Goal: Task Accomplishment & Management: Use online tool/utility

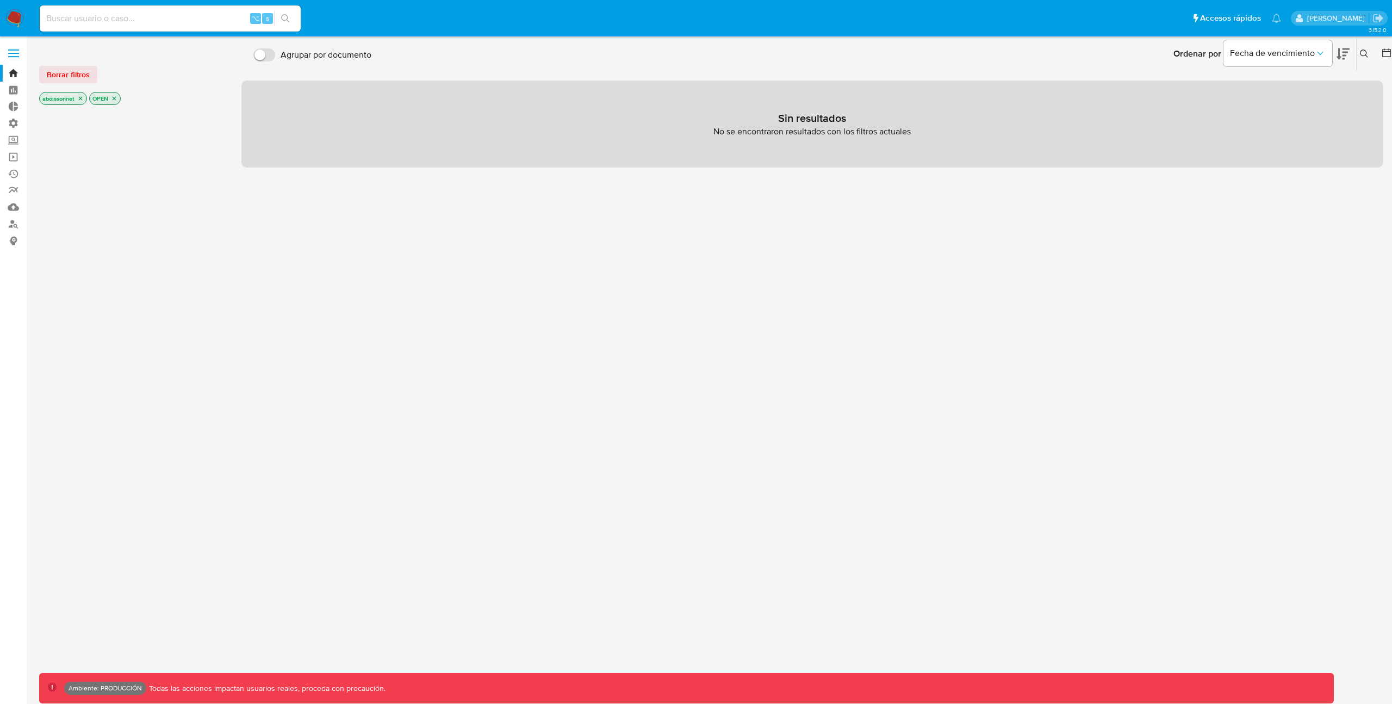
click at [16, 59] on label at bounding box center [13, 53] width 27 height 23
click at [0, 0] on input "checkbox" at bounding box center [0, 0] width 0 height 0
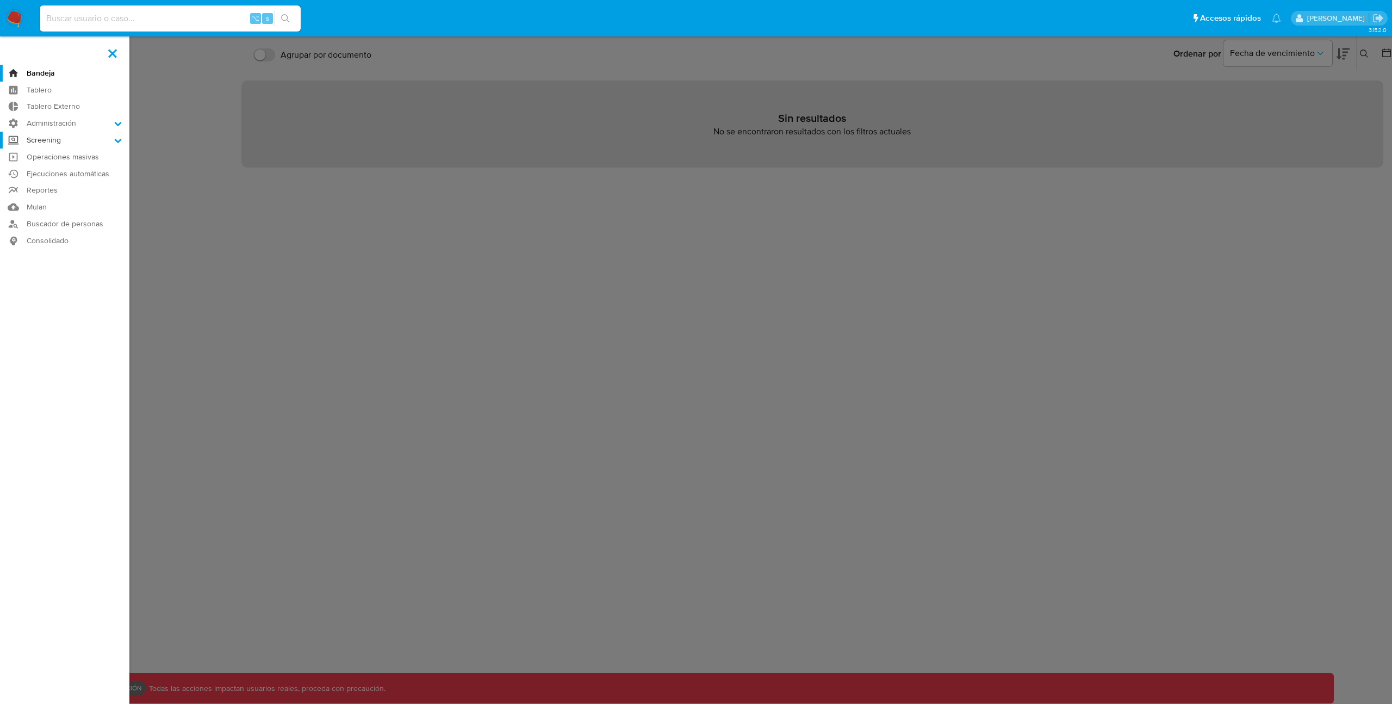
click at [115, 140] on icon at bounding box center [118, 141] width 7 height 4
click at [0, 0] on input "Screening" at bounding box center [0, 0] width 0 height 0
click at [88, 181] on link "Búsqueda en Listas" at bounding box center [64, 183] width 129 height 14
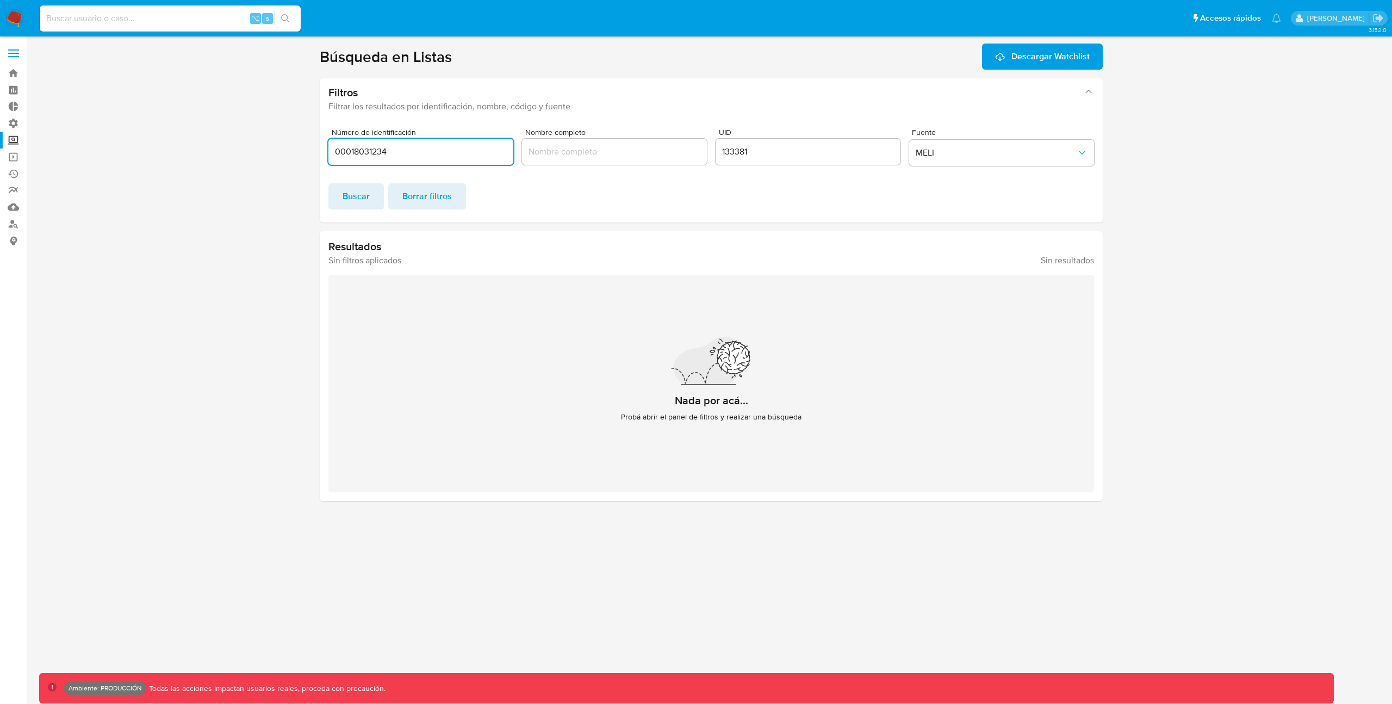
type input "00018031234"
click at [743, 145] on input "133381" at bounding box center [808, 152] width 185 height 14
click at [988, 156] on span "MELI" at bounding box center [996, 152] width 161 height 11
click at [998, 129] on div "REFINITIV" at bounding box center [998, 126] width 165 height 26
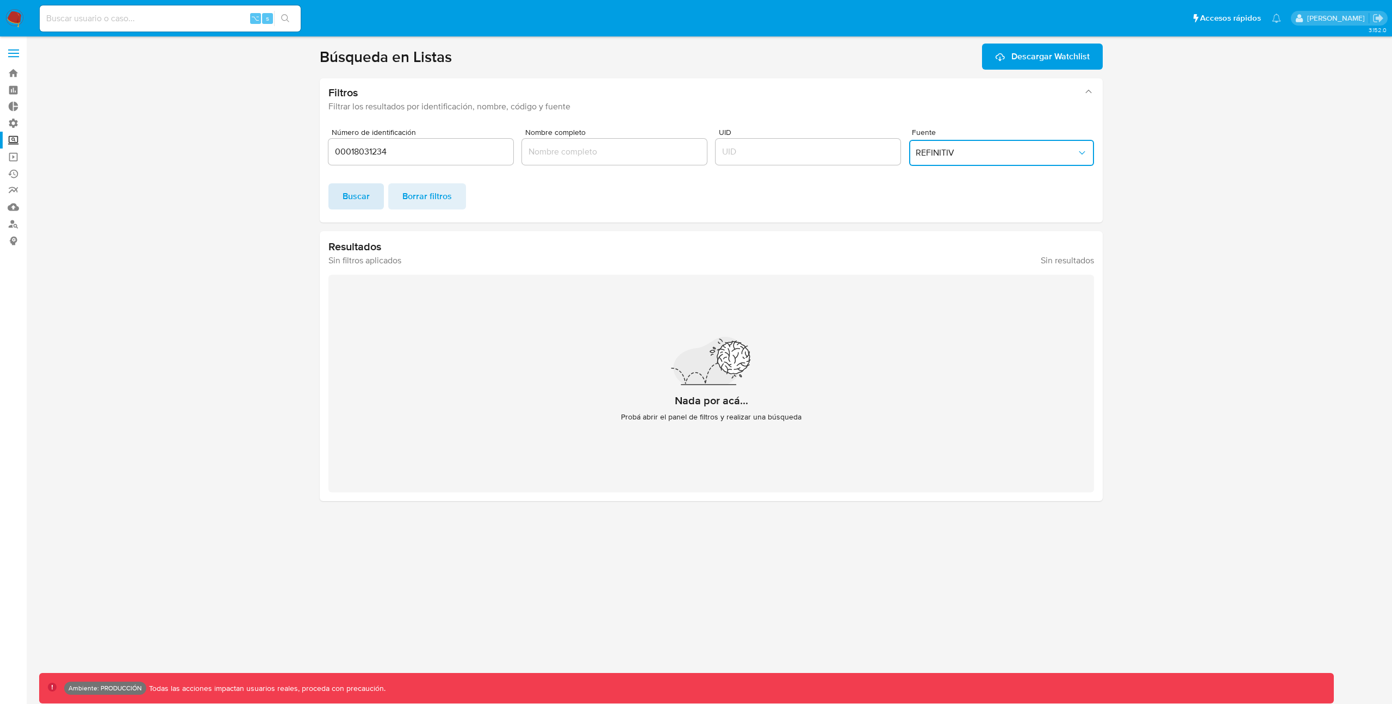
click at [349, 198] on span "Buscar" at bounding box center [356, 196] width 27 height 24
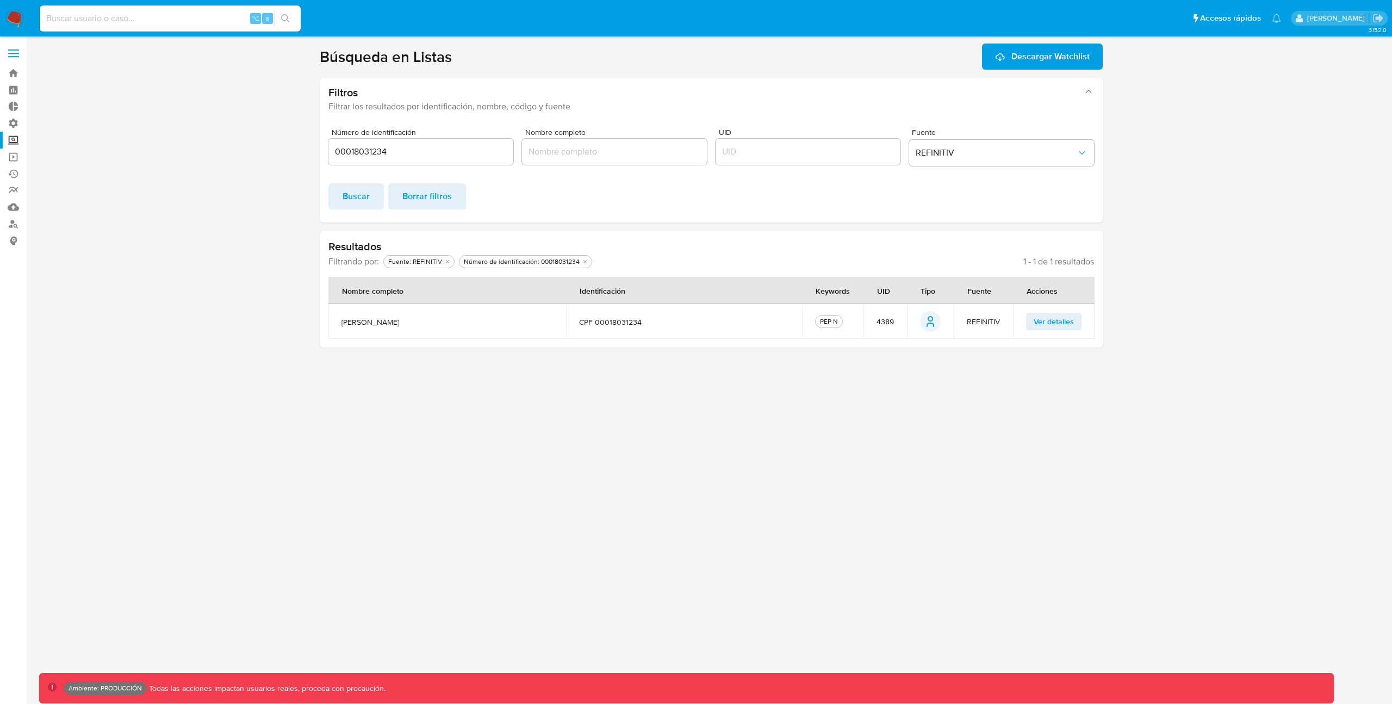
click at [1038, 326] on span "Ver detalles" at bounding box center [1054, 321] width 40 height 15
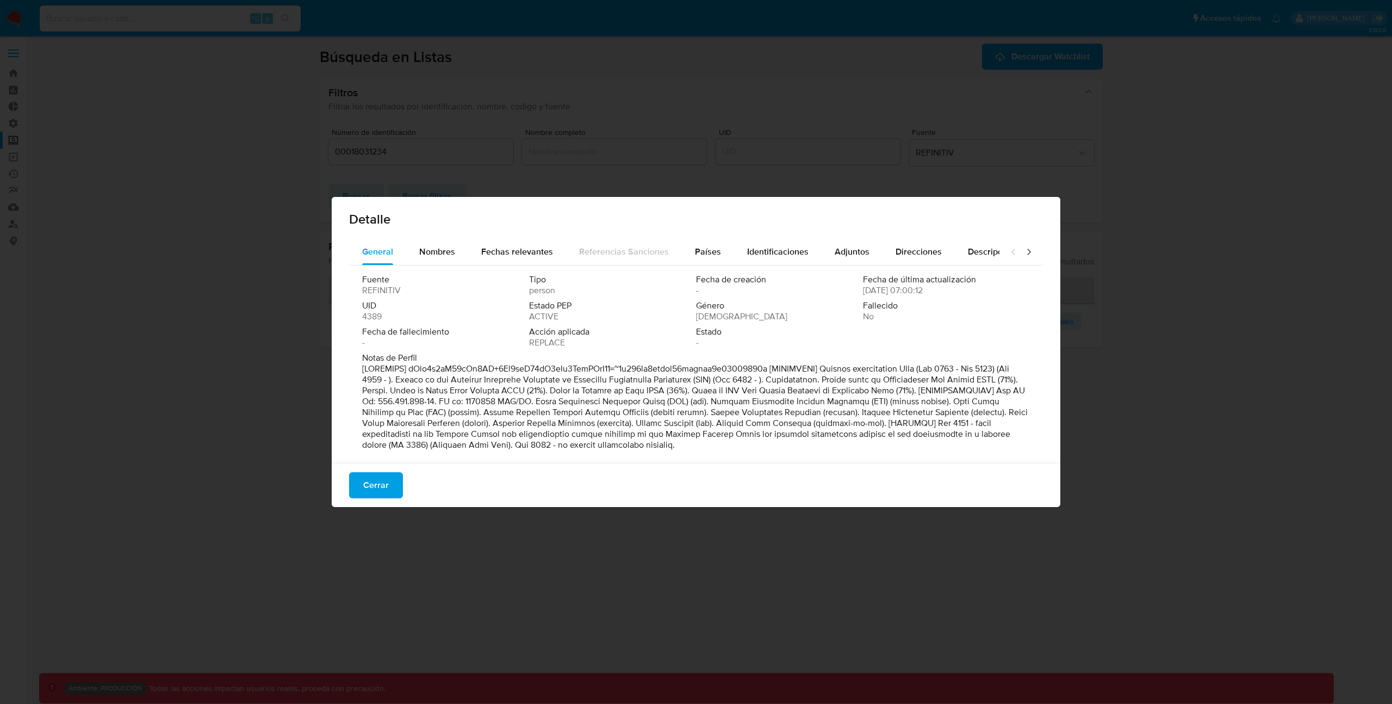
scroll to position [2, 0]
click at [1024, 254] on icon at bounding box center [1029, 251] width 11 height 11
click at [766, 255] on span "Roles de PEP" at bounding box center [769, 251] width 52 height 13
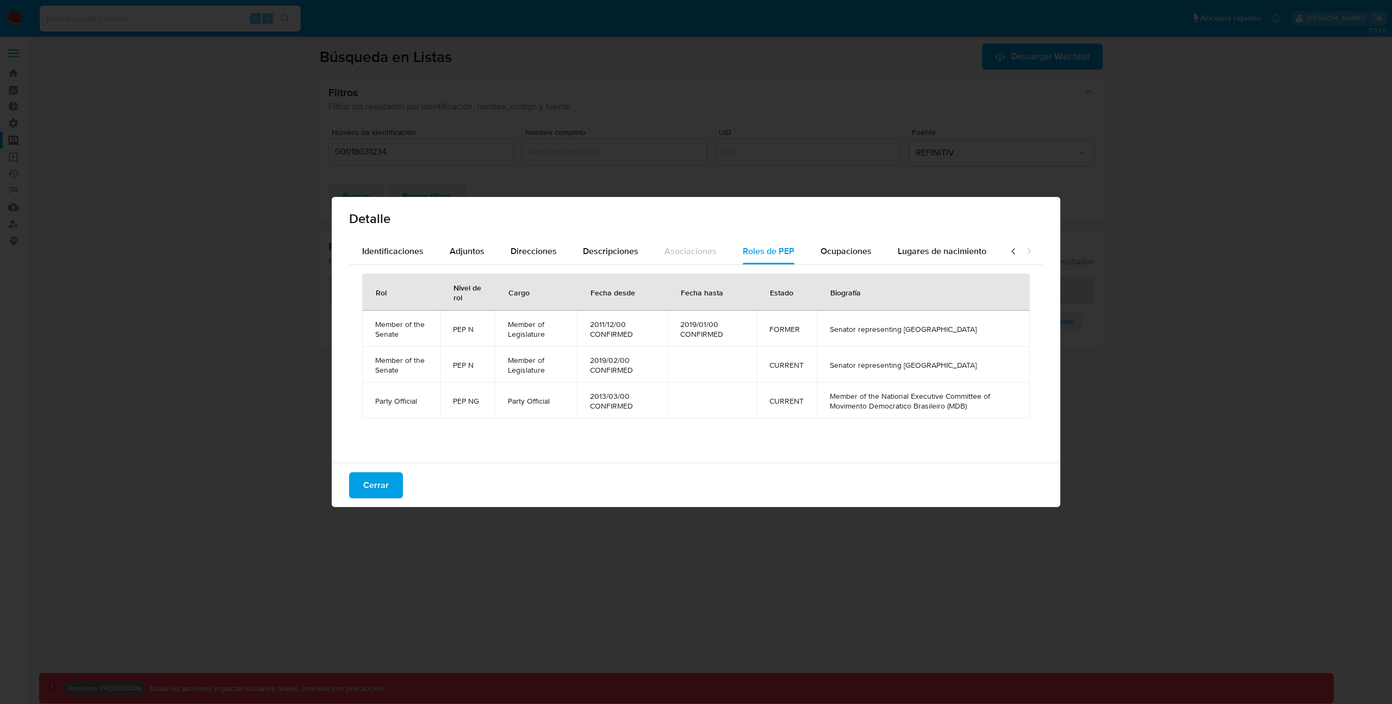
drag, startPoint x: 365, startPoint y: 486, endPoint x: 468, endPoint y: 374, distance: 151.7
click at [365, 486] on span "Cerrar" at bounding box center [376, 485] width 26 height 24
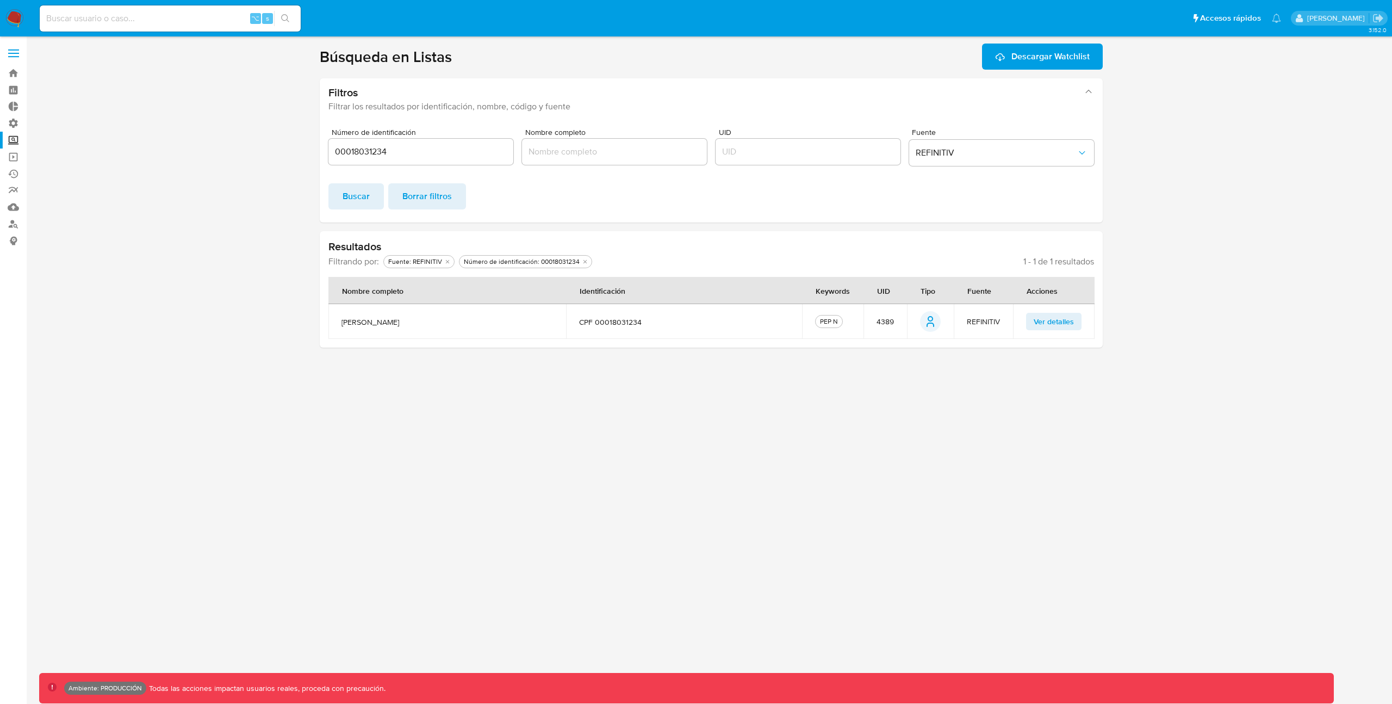
click at [431, 158] on input "00018031234" at bounding box center [421, 152] width 185 height 14
paste input "11209260840"
click at [367, 196] on span "Buscar" at bounding box center [356, 196] width 27 height 24
click at [1051, 323] on span "Ver detalles" at bounding box center [1054, 321] width 40 height 15
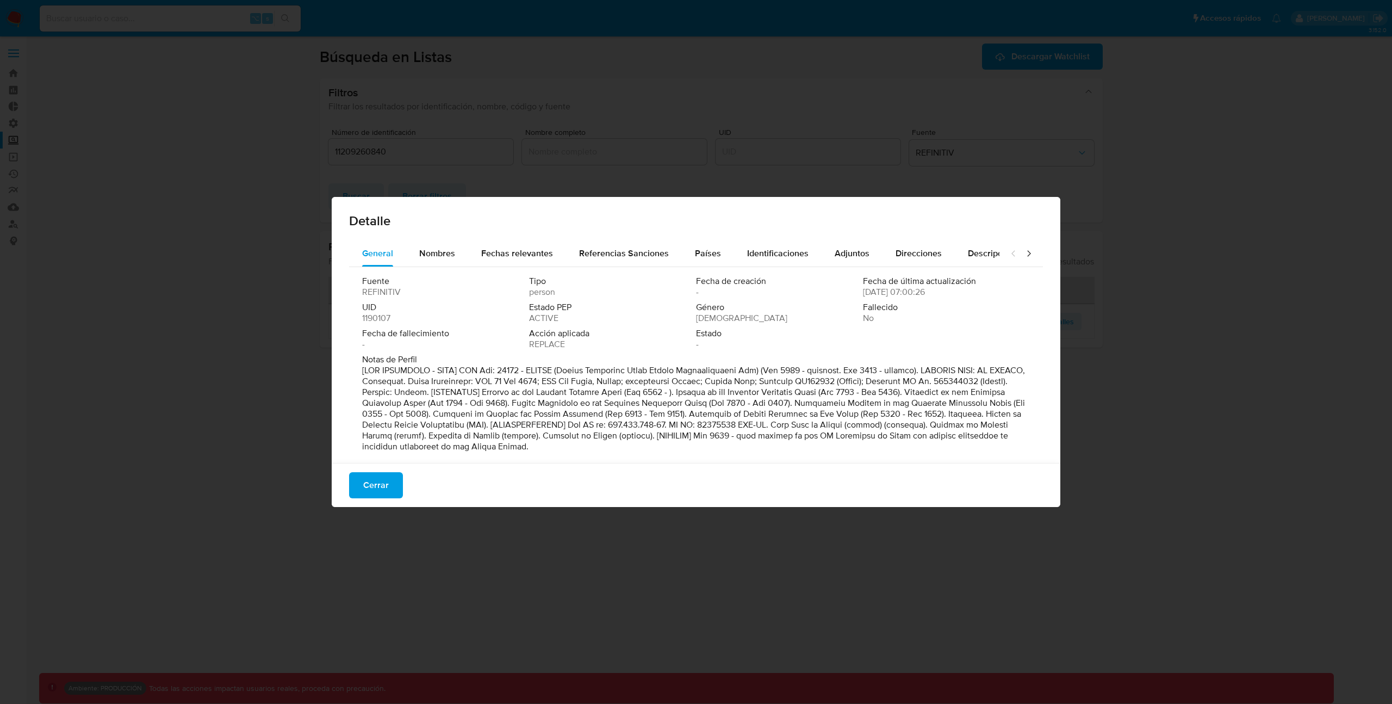
click at [1024, 254] on icon at bounding box center [1029, 253] width 11 height 11
click at [764, 256] on span "Roles de PEP" at bounding box center [769, 253] width 52 height 13
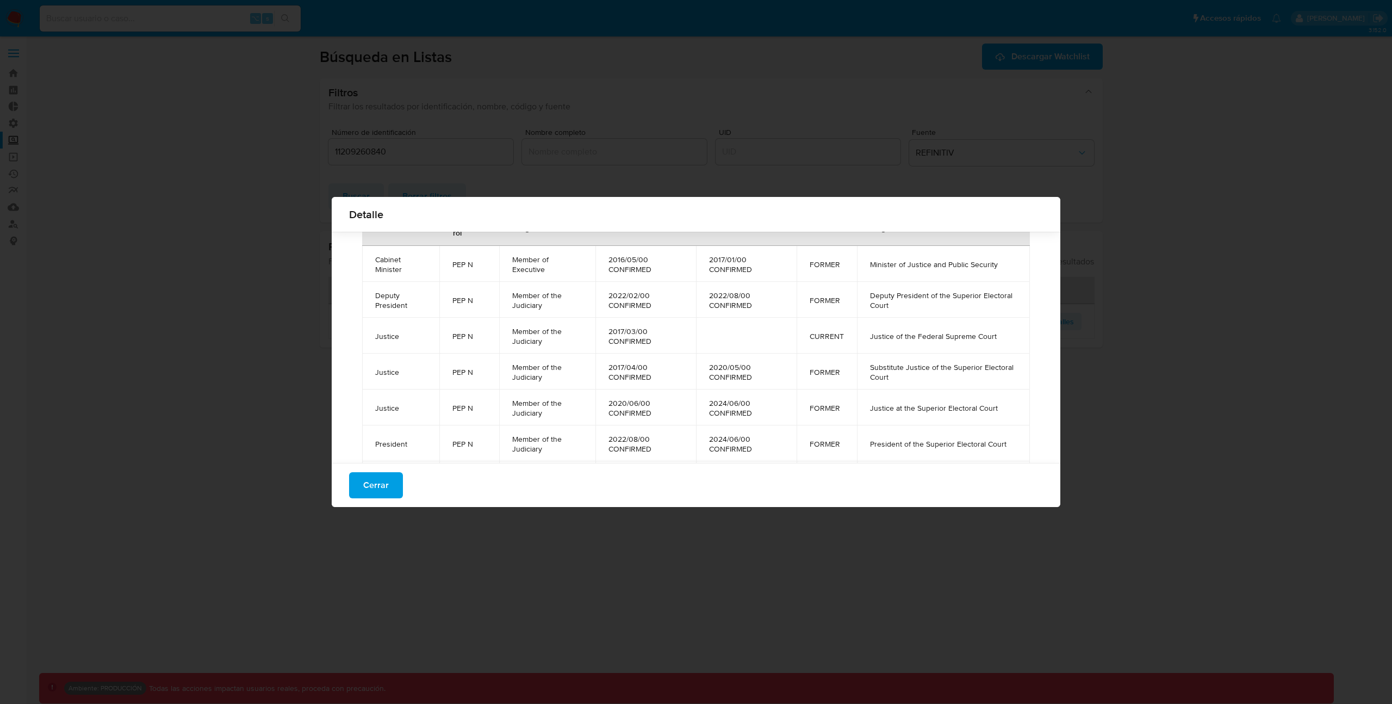
scroll to position [47, 0]
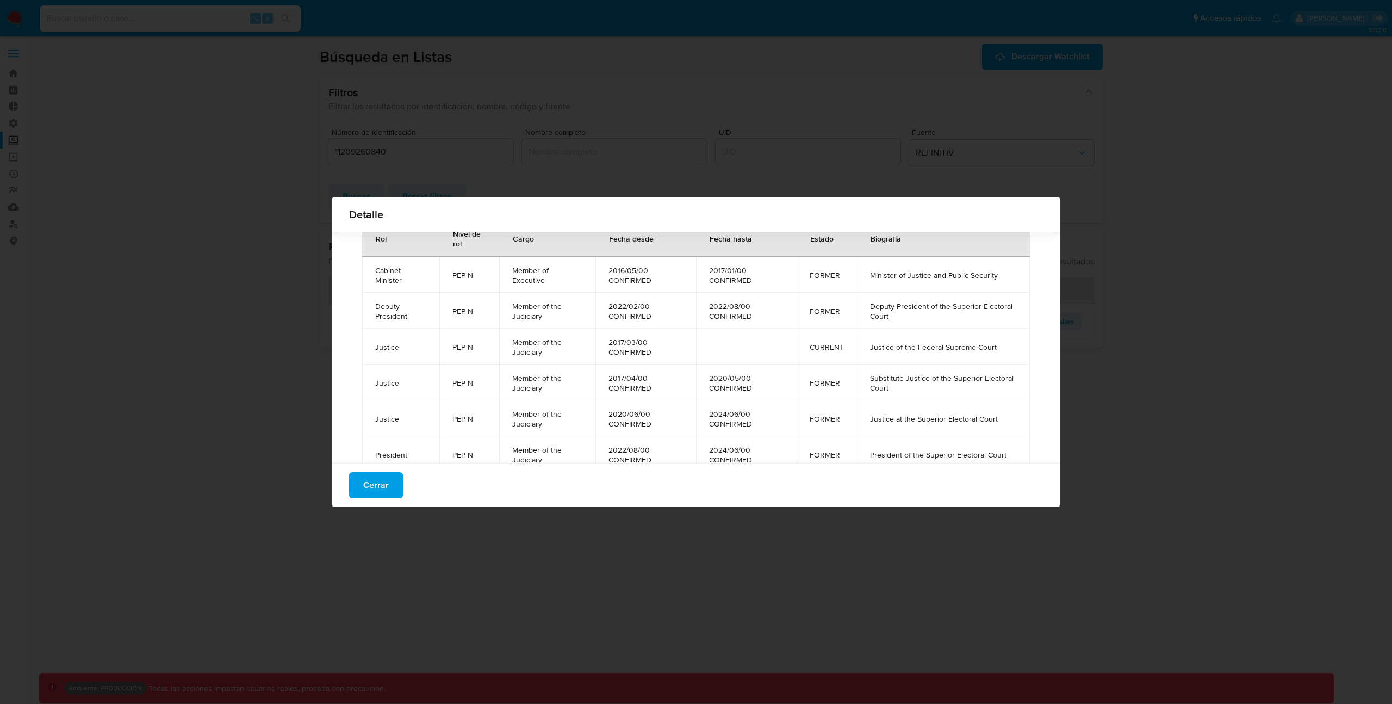
click at [829, 349] on span "CURRENT" at bounding box center [827, 347] width 34 height 10
click at [844, 348] on span "CURRENT" at bounding box center [827, 347] width 34 height 10
click at [352, 489] on button "Cerrar" at bounding box center [376, 485] width 54 height 26
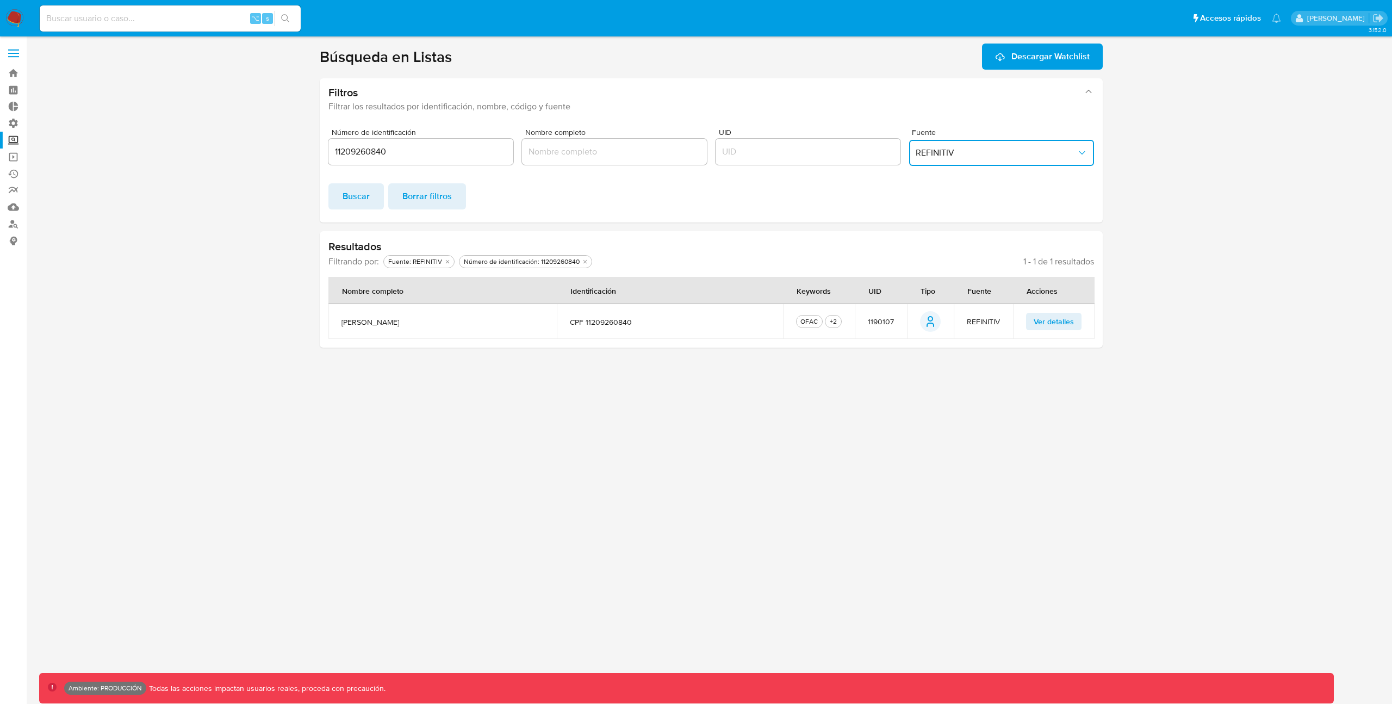
click at [959, 160] on button "REFINITIV" at bounding box center [1001, 153] width 185 height 26
click at [954, 176] on div "MELI" at bounding box center [998, 178] width 165 height 26
click at [369, 203] on button "Buscar" at bounding box center [356, 196] width 55 height 26
click at [1032, 323] on button "Ver detalles" at bounding box center [1053, 321] width 55 height 17
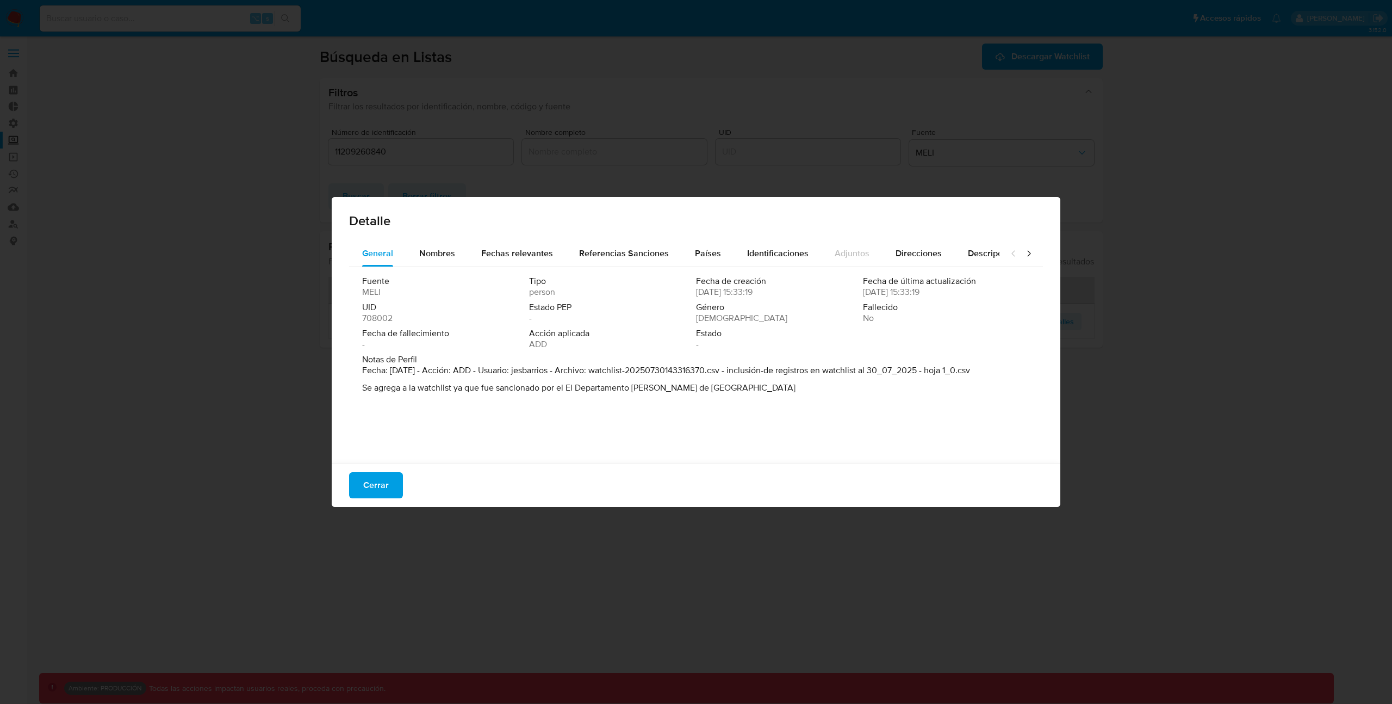
click at [1024, 256] on icon at bounding box center [1029, 253] width 11 height 11
click at [1012, 253] on icon at bounding box center [1013, 253] width 3 height 6
click at [375, 484] on span "Cerrar" at bounding box center [376, 485] width 26 height 24
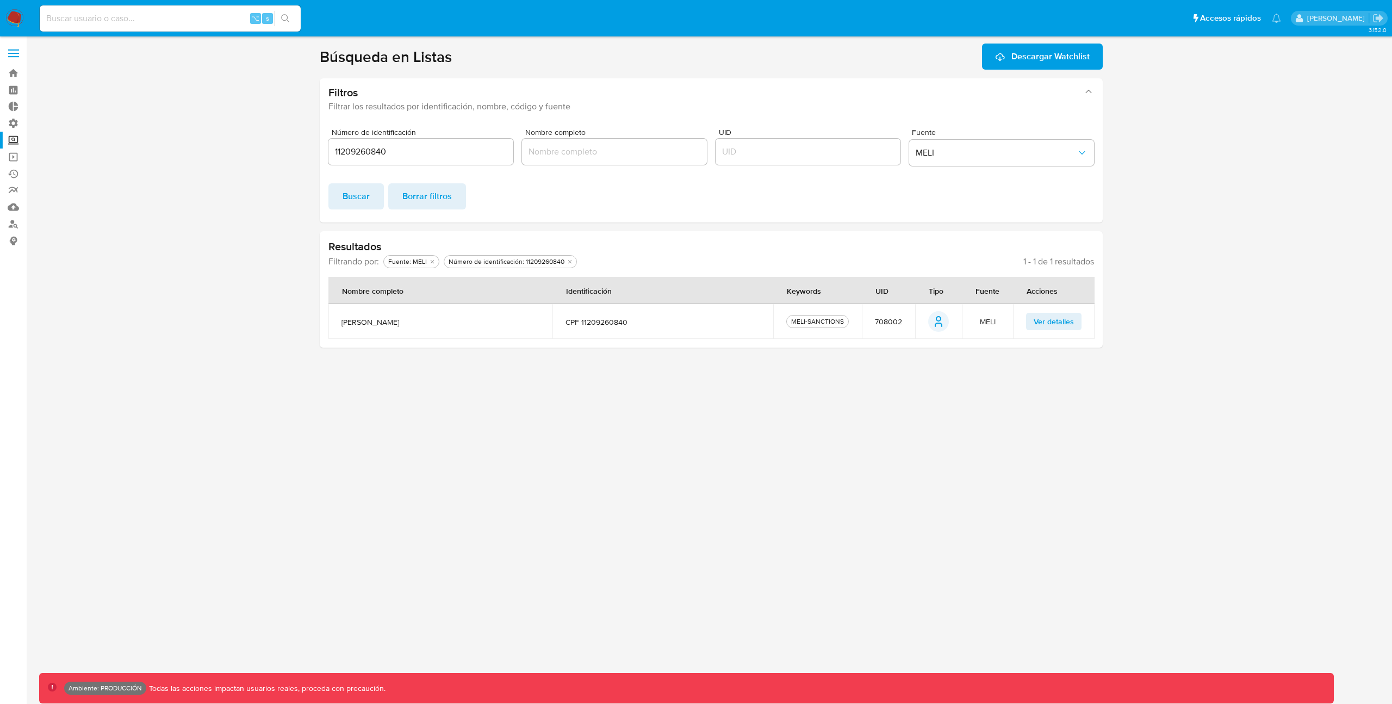
click at [414, 153] on input "11209260840" at bounding box center [421, 152] width 185 height 14
paste input "00018031234"
type input "00018031234"
click at [365, 191] on span "Buscar" at bounding box center [356, 196] width 27 height 24
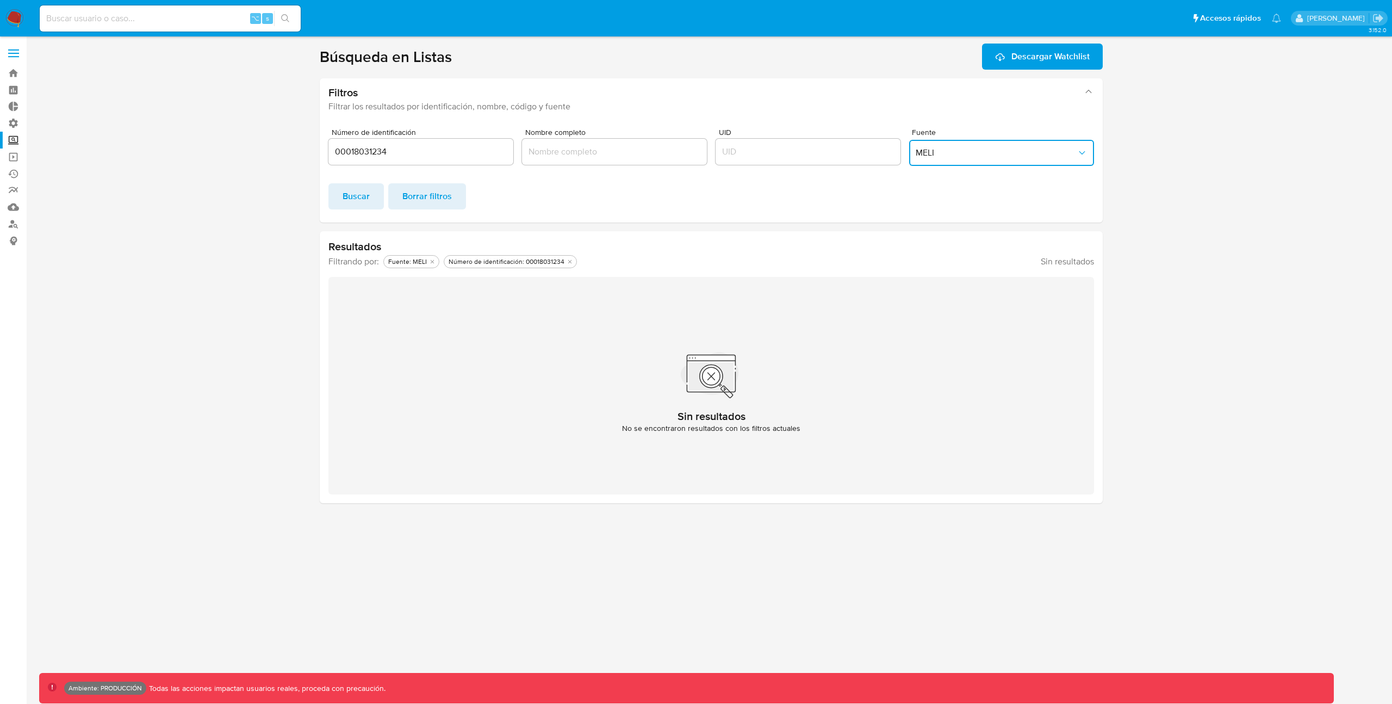
click at [948, 159] on button "MELI" at bounding box center [1001, 153] width 185 height 26
click at [950, 127] on span "REFINITIV" at bounding box center [935, 125] width 39 height 11
click at [356, 204] on span "Buscar" at bounding box center [356, 196] width 27 height 24
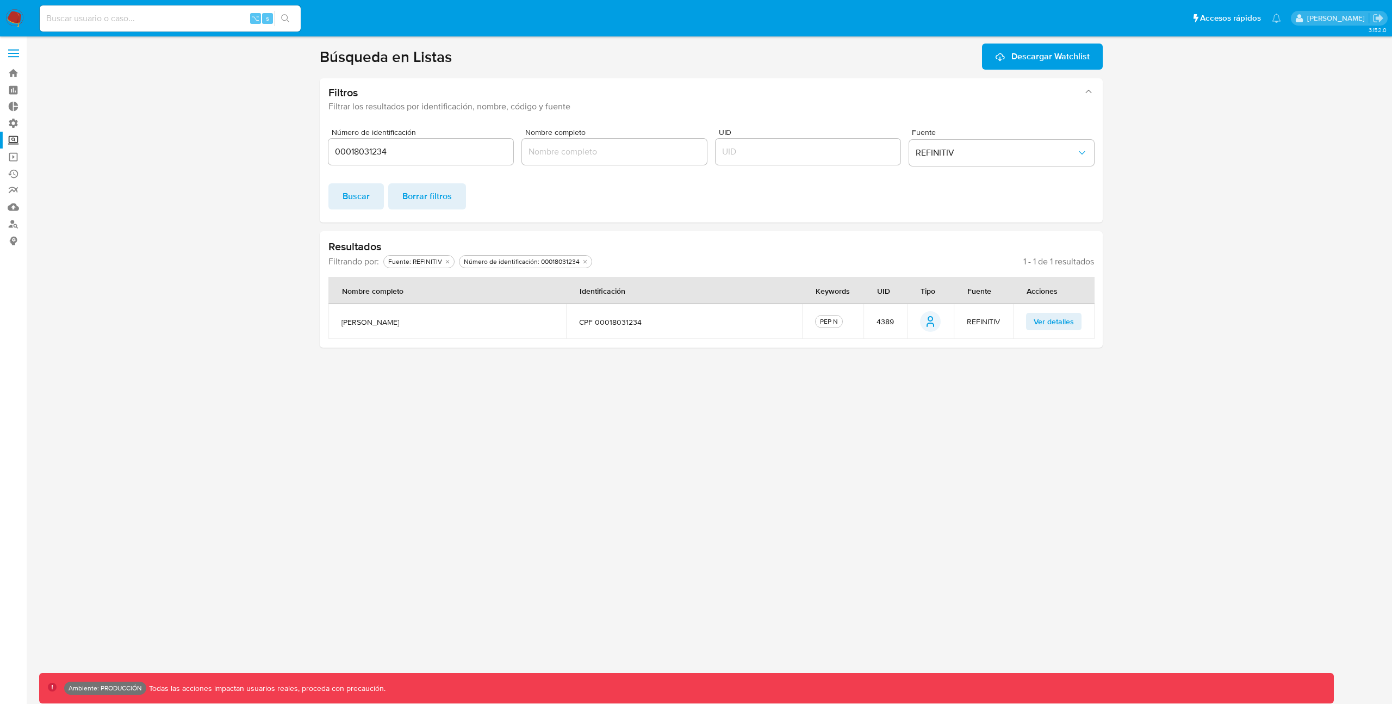
drag, startPoint x: 442, startPoint y: 321, endPoint x: 342, endPoint y: 323, distance: 99.5
click at [342, 323] on span "jader fontenelle barbalho" at bounding box center [448, 322] width 212 height 10
click at [1053, 325] on span "Ver detalles" at bounding box center [1054, 321] width 40 height 15
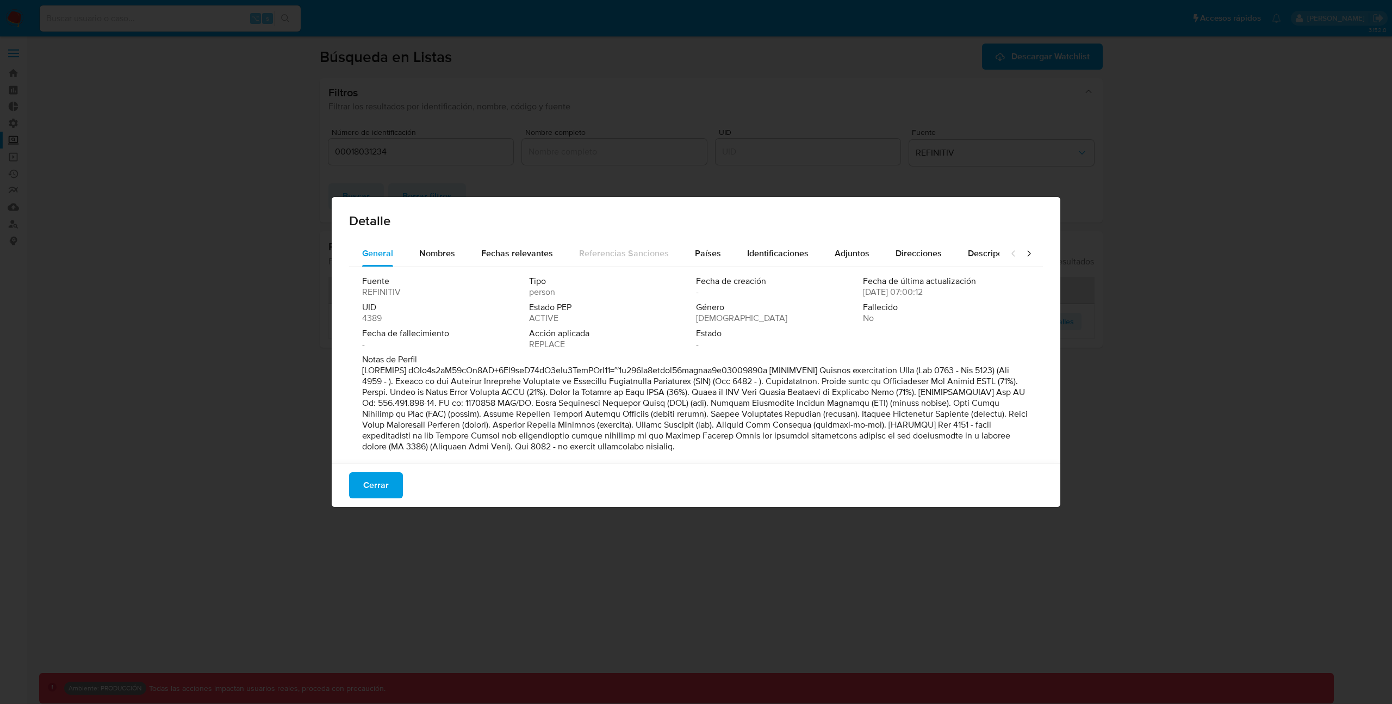
click at [1026, 245] on div at bounding box center [1022, 253] width 44 height 26
click at [1027, 244] on div at bounding box center [1022, 253] width 44 height 26
click at [1024, 251] on icon at bounding box center [1029, 253] width 11 height 11
click at [764, 255] on span "Roles de PEP" at bounding box center [769, 253] width 52 height 13
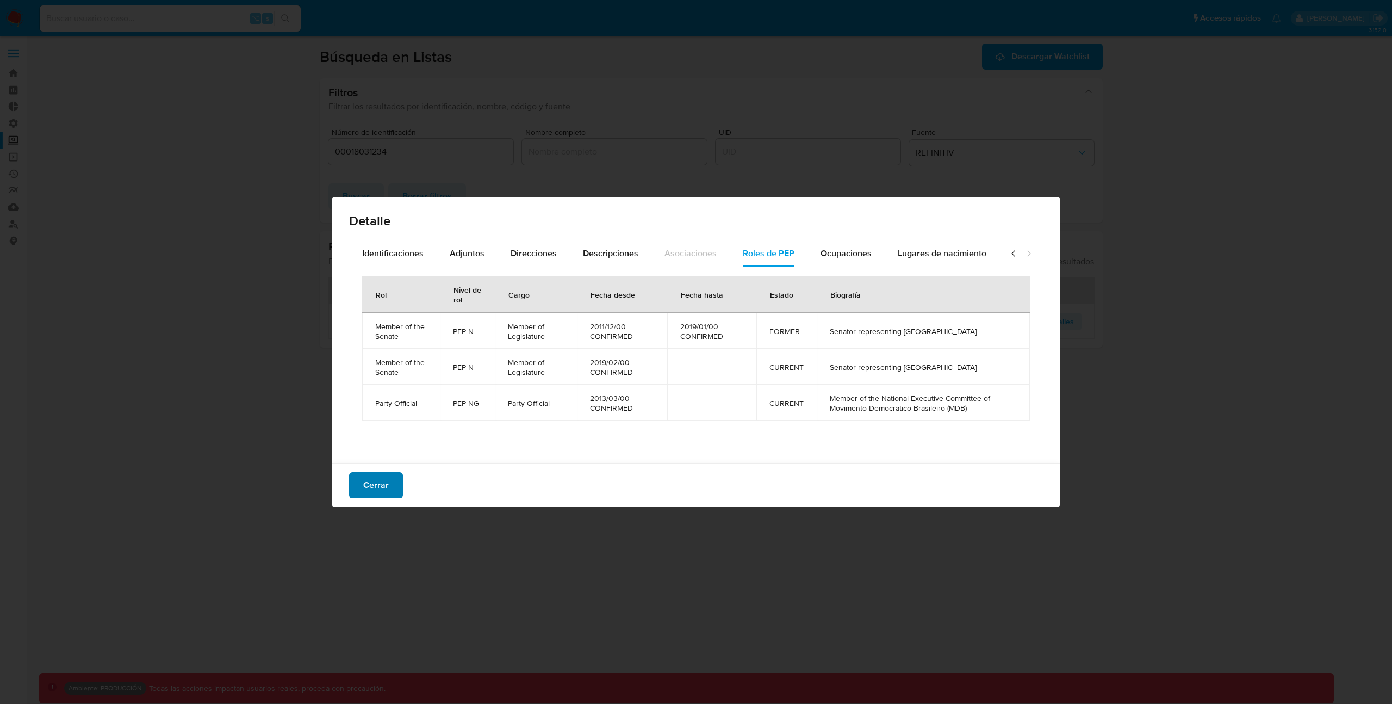
click at [380, 484] on span "Cerrar" at bounding box center [376, 485] width 26 height 24
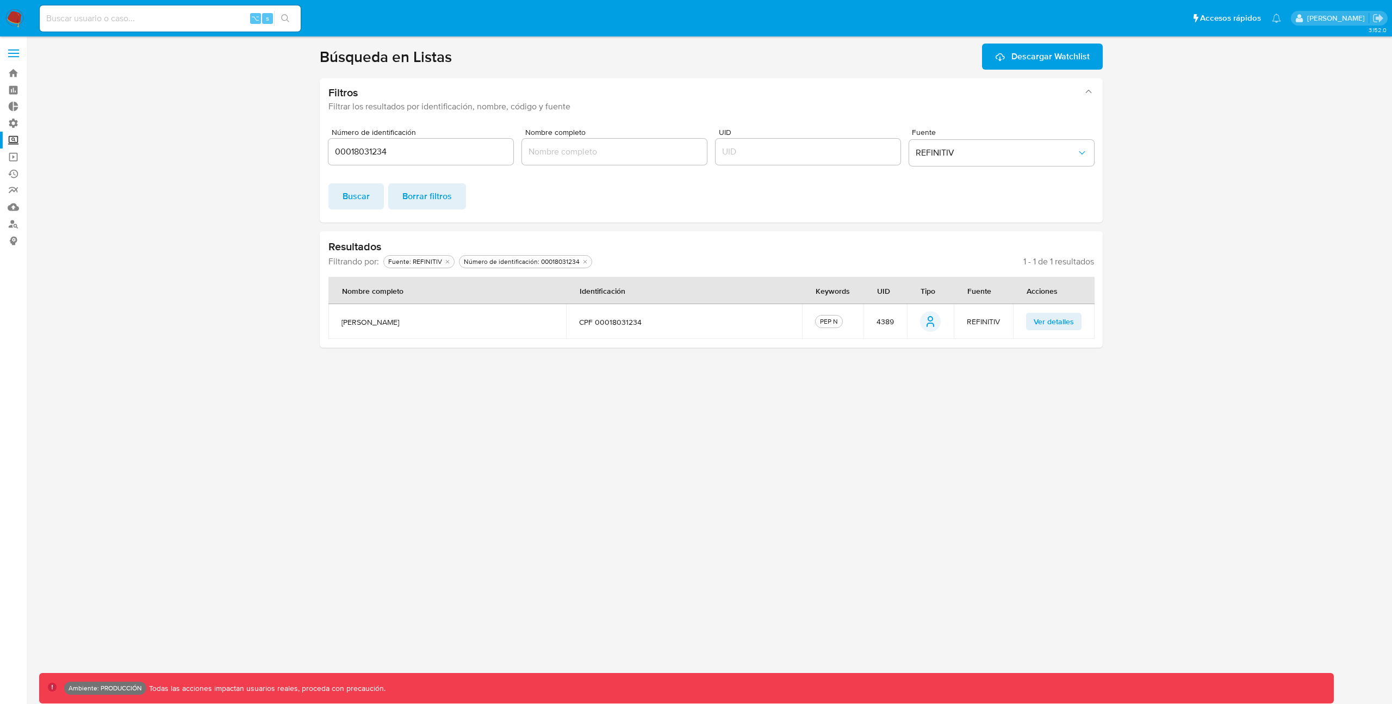
click at [467, 158] on input "00018031234" at bounding box center [421, 152] width 185 height 14
paste input "719575000169"
click at [364, 194] on span "Buscar" at bounding box center [356, 196] width 27 height 24
click at [1050, 325] on span "Ver detalles" at bounding box center [1054, 321] width 40 height 15
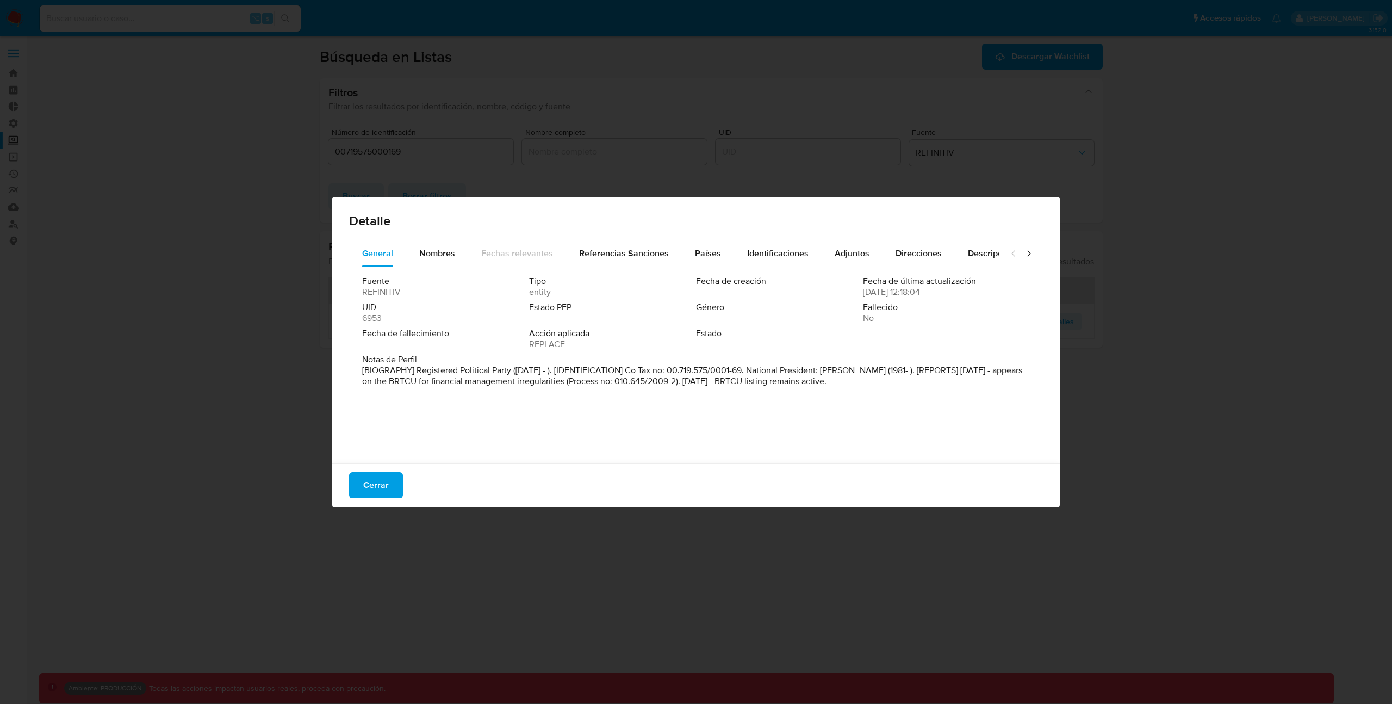
click at [1024, 255] on icon at bounding box center [1029, 253] width 11 height 11
click at [1008, 254] on icon at bounding box center [1013, 253] width 11 height 11
click at [387, 481] on span "Cerrar" at bounding box center [376, 485] width 26 height 24
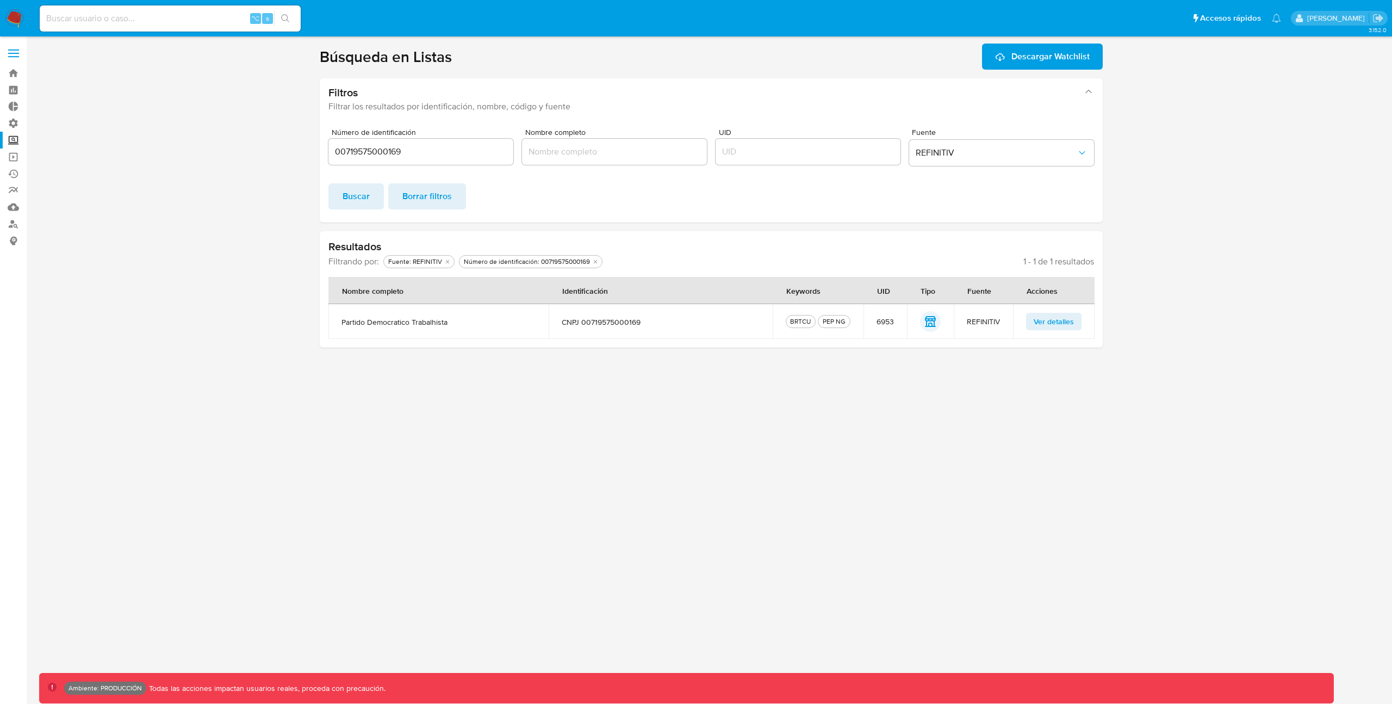
drag, startPoint x: 466, startPoint y: 326, endPoint x: 339, endPoint y: 323, distance: 126.8
click at [339, 323] on td "partido democratico trabalhista" at bounding box center [439, 321] width 220 height 35
click at [614, 416] on div "3.152.0 Ambiente: PRODUCCIÓN Todas las acciones impactan usuarios reales, proce…" at bounding box center [711, 370] width 1344 height 653
click at [1051, 325] on span "Ver detalles" at bounding box center [1054, 321] width 40 height 15
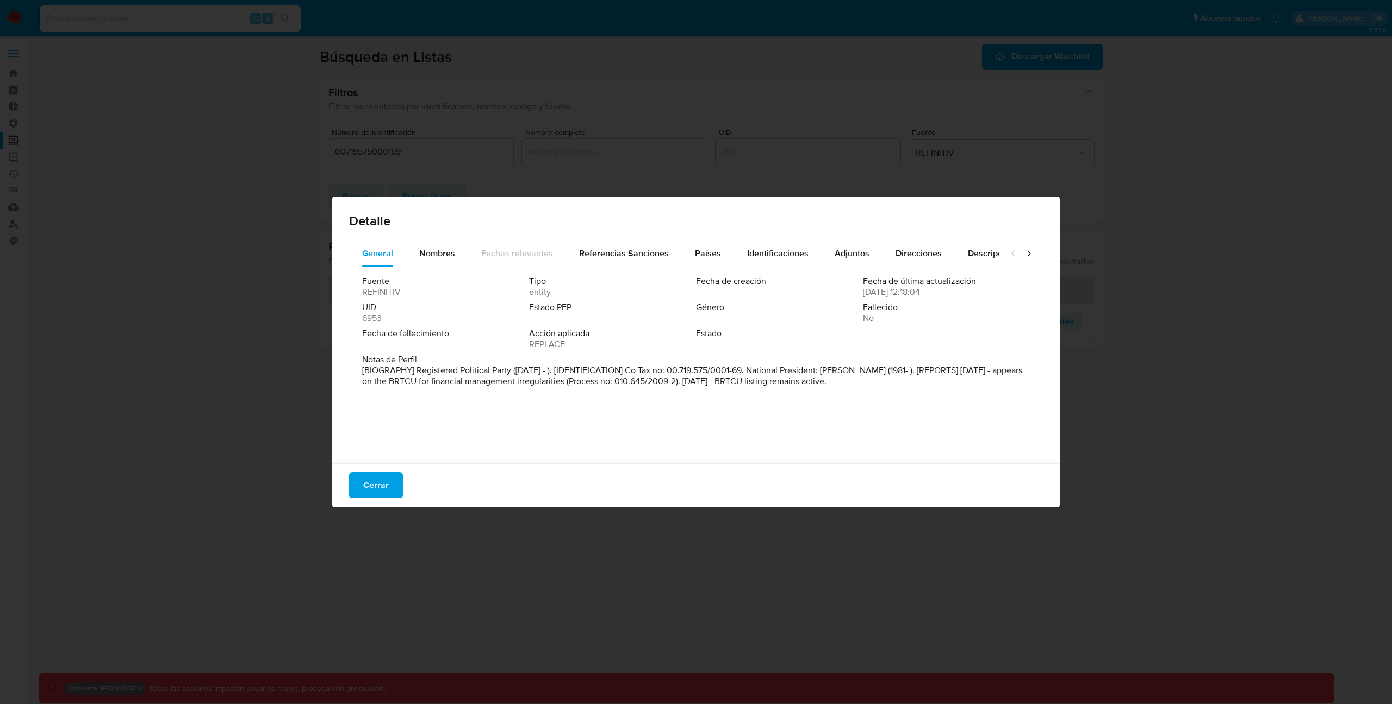
click at [401, 481] on button "Cerrar" at bounding box center [376, 485] width 54 height 26
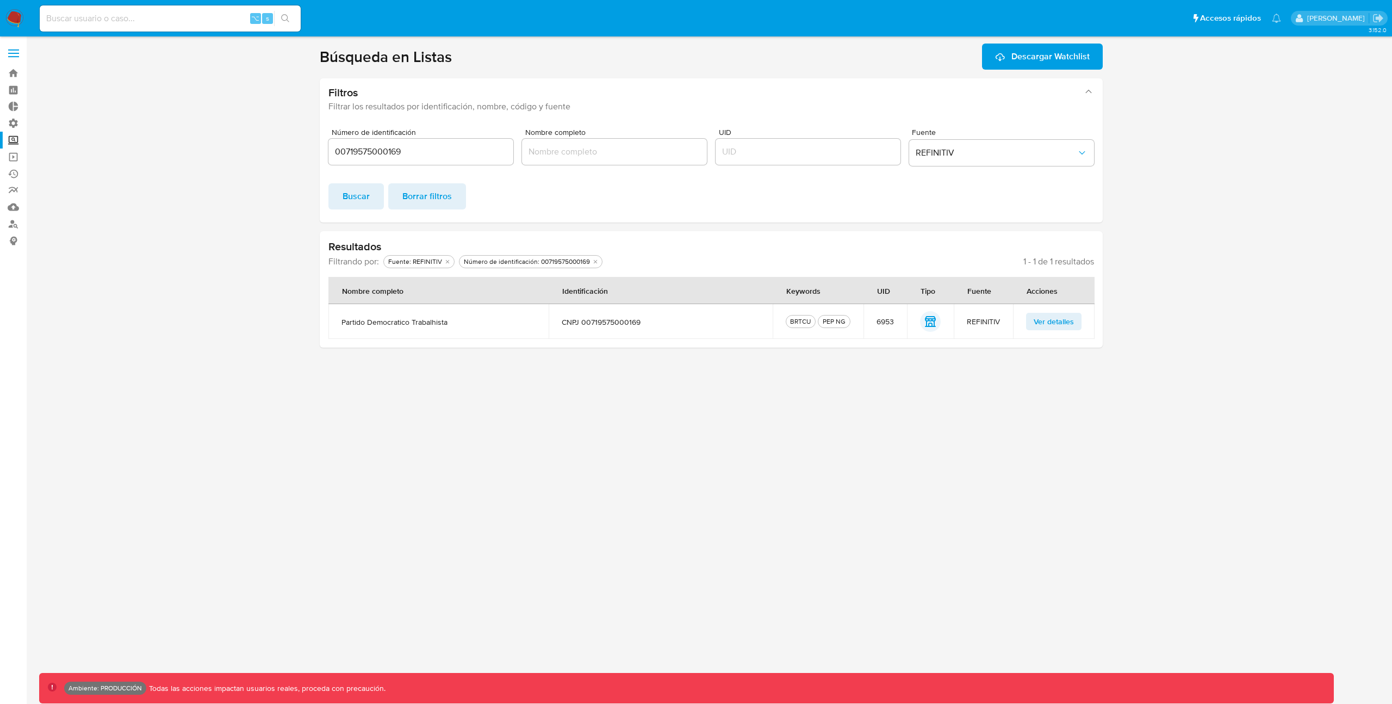
click at [395, 150] on input "00719575000169" at bounding box center [421, 152] width 185 height 14
paste input "7068093868"
click at [976, 151] on span "REFINITIV" at bounding box center [996, 152] width 161 height 11
click at [789, 201] on div "Buscar Borrar filtros" at bounding box center [712, 196] width 766 height 26
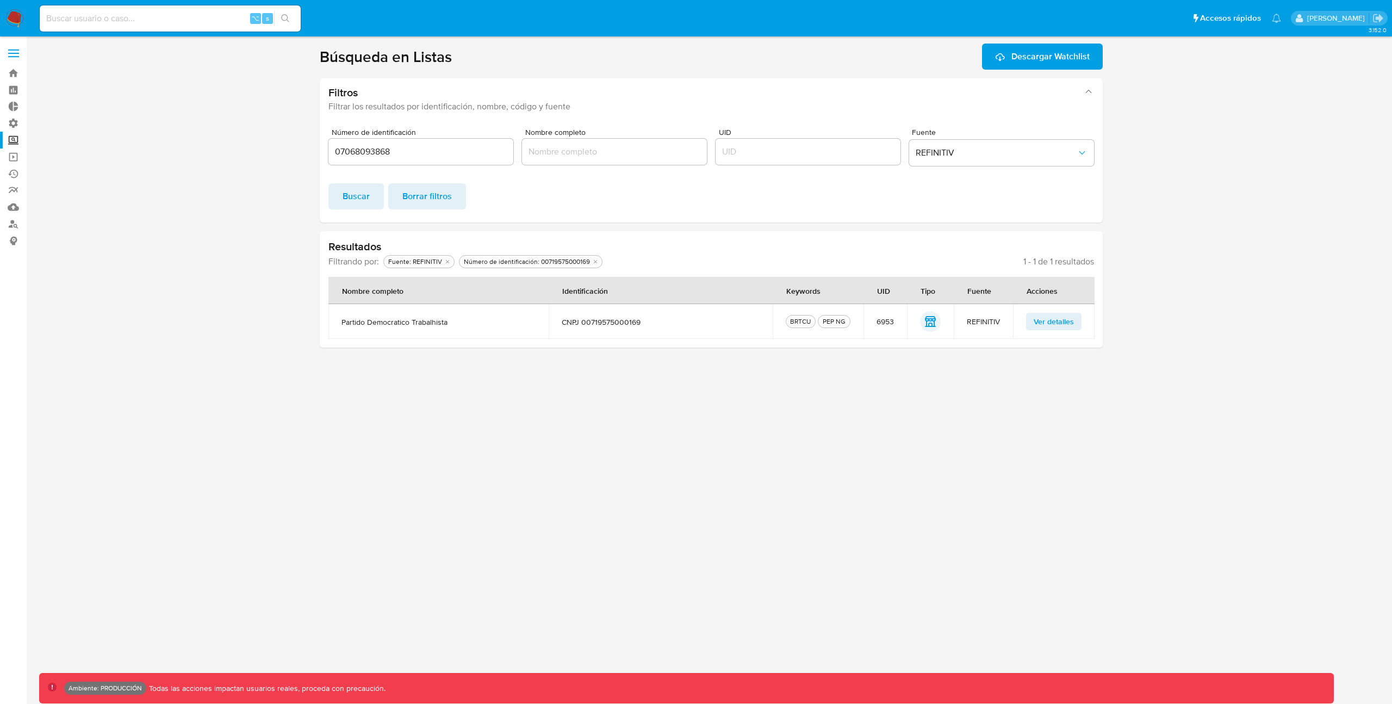
click at [371, 199] on button "Buscar" at bounding box center [356, 196] width 55 height 26
click at [1058, 325] on span "Ver detalles" at bounding box center [1054, 321] width 40 height 15
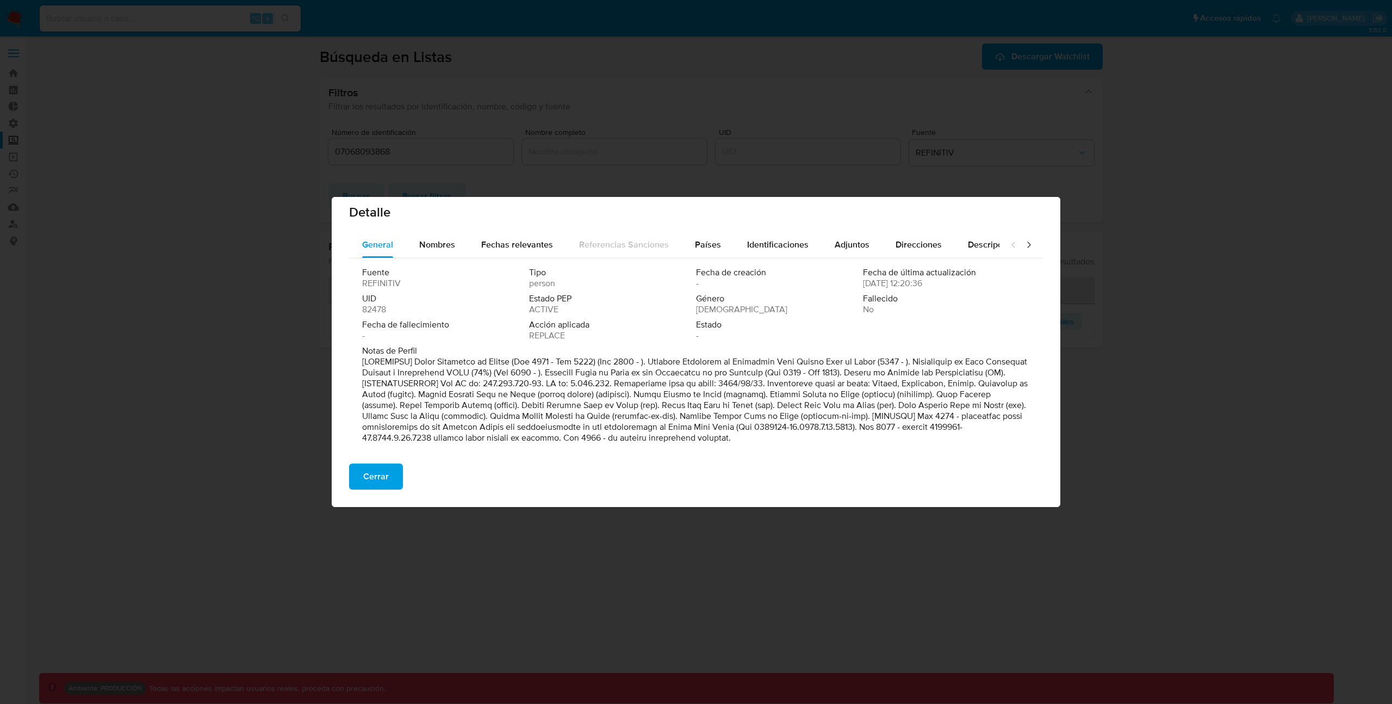
scroll to position [11, 0]
click at [369, 478] on span "Cerrar" at bounding box center [376, 476] width 26 height 24
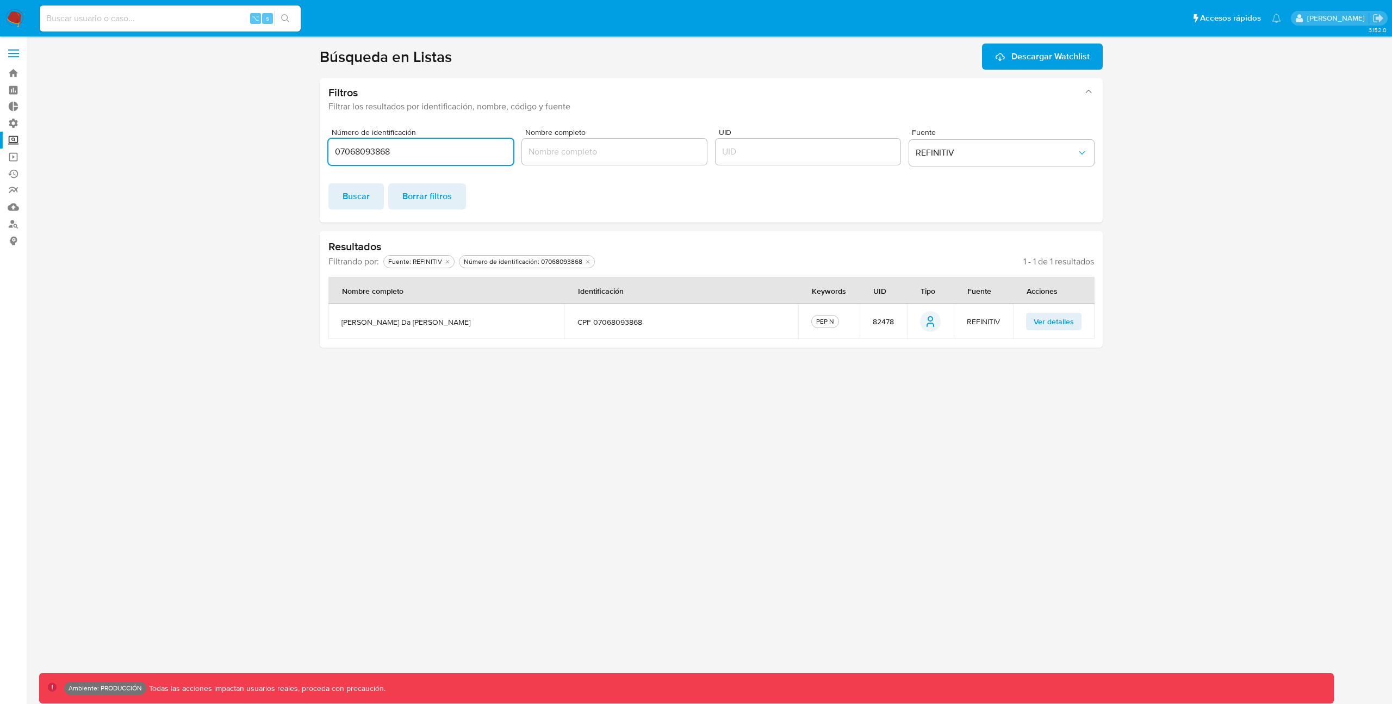
click at [451, 158] on input "07068093868" at bounding box center [421, 152] width 185 height 14
paste input "61022241915"
type input "61022241915"
click at [379, 191] on button "Buscar" at bounding box center [356, 196] width 55 height 26
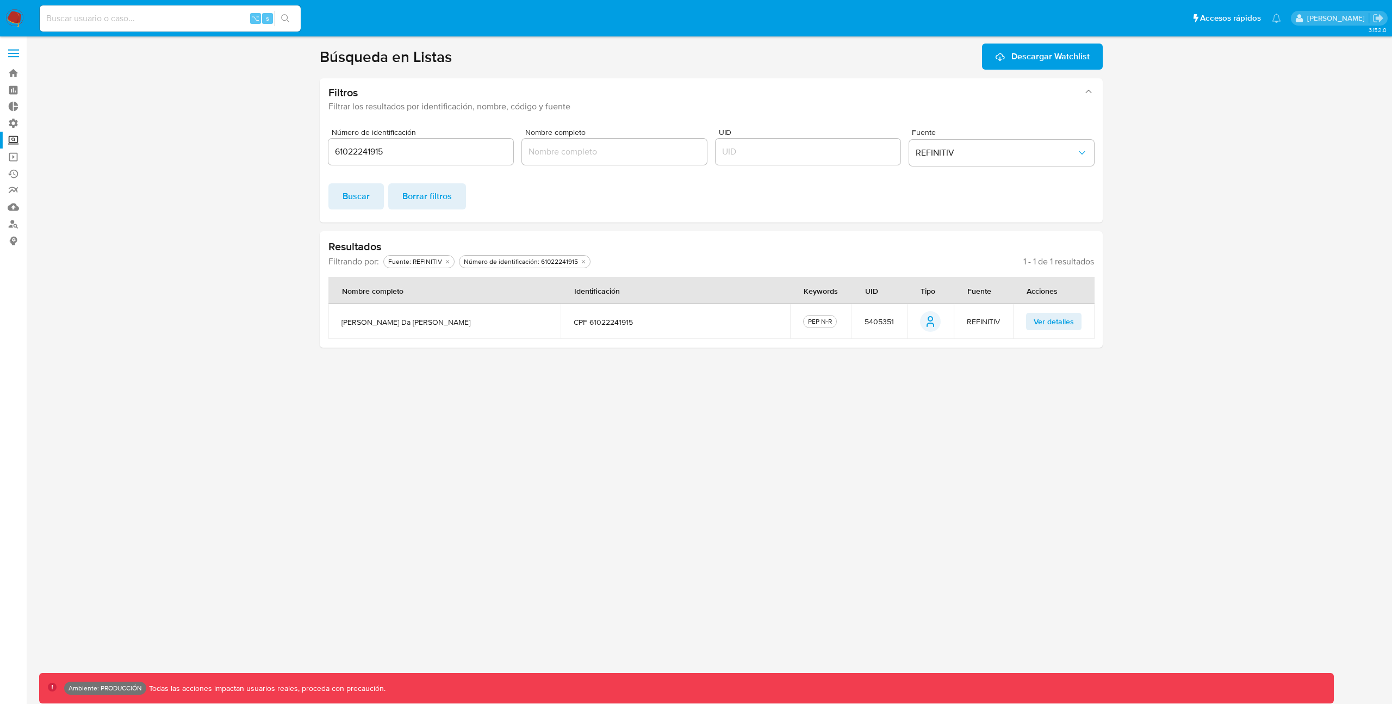
click at [1051, 324] on span "Ver detalles" at bounding box center [1054, 321] width 40 height 15
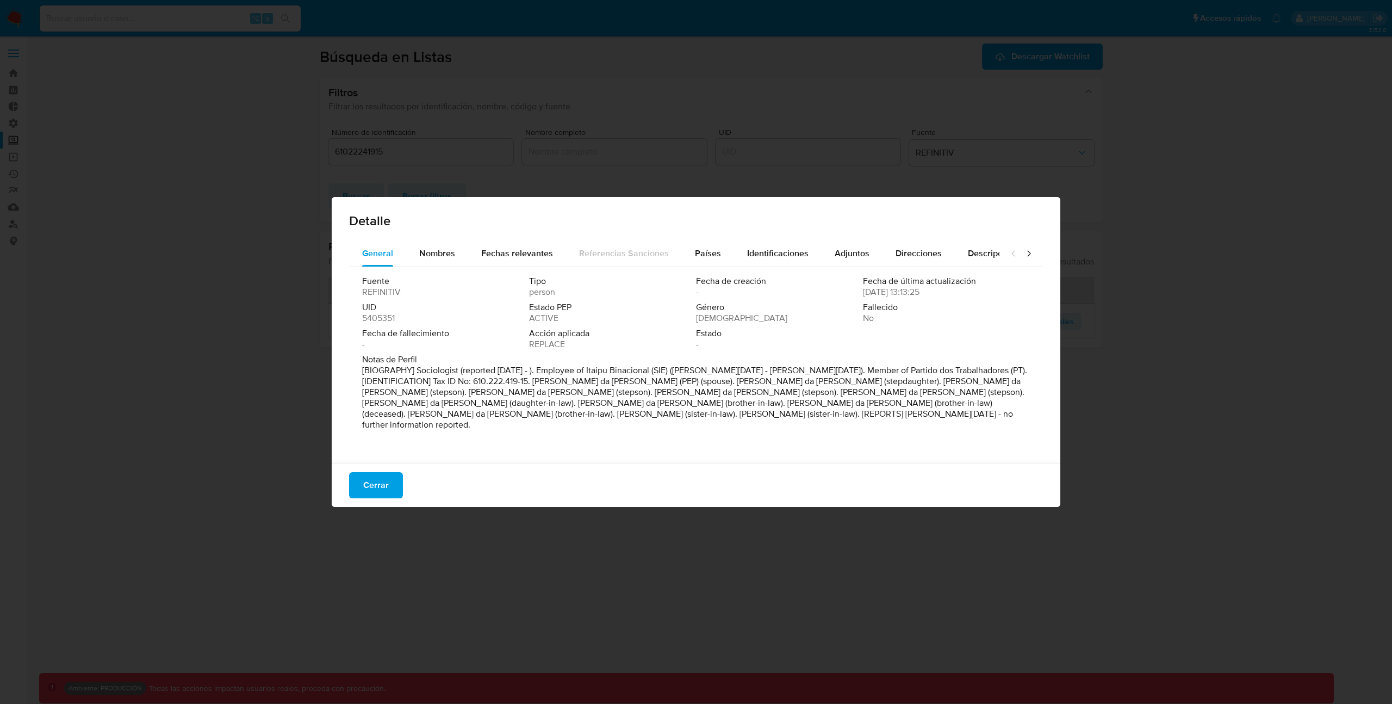
click at [1024, 255] on icon at bounding box center [1029, 253] width 11 height 11
click at [404, 486] on div "Cerrar" at bounding box center [696, 485] width 729 height 44
click at [376, 475] on span "Cerrar" at bounding box center [376, 485] width 26 height 24
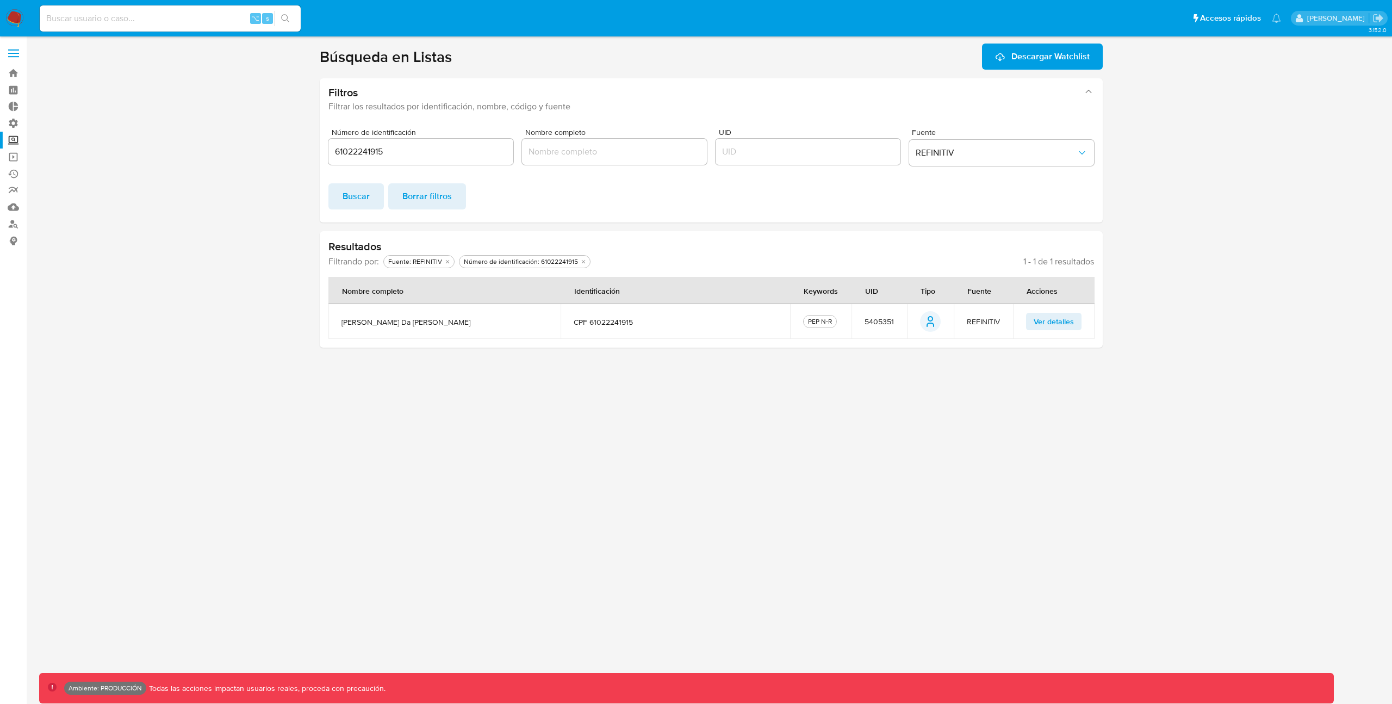
click at [837, 473] on div "3.152.0 Ambiente: PRODUCCIÓN Todas las acciones impactan usuarios reales, proce…" at bounding box center [711, 370] width 1344 height 653
